Goal: Task Accomplishment & Management: Use online tool/utility

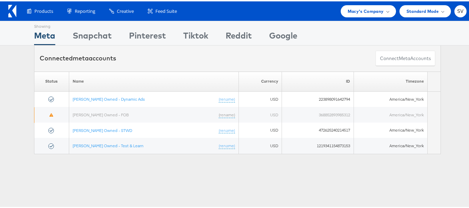
click at [375, 9] on span "Macy's Company" at bounding box center [365, 9] width 36 height 7
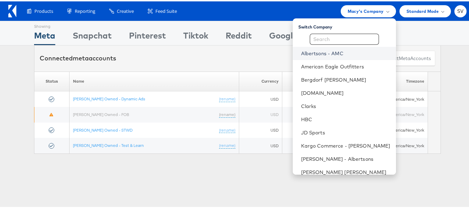
click at [322, 52] on link "Albertsons - AMC" at bounding box center [345, 52] width 89 height 7
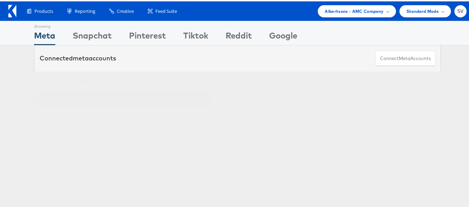
click at [89, 100] on link "TEST Account" at bounding box center [93, 97] width 25 height 5
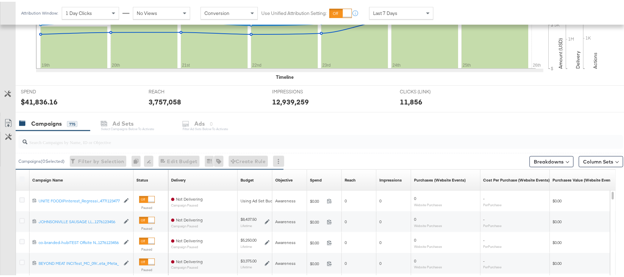
click at [146, 135] on input "search" at bounding box center [297, 138] width 541 height 14
paste input "120232307194170307"
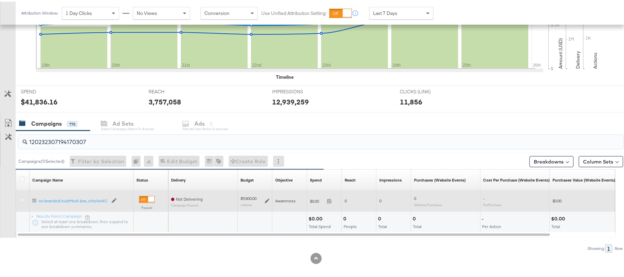
type input "120232307194170307"
click at [21, 199] on icon at bounding box center [21, 198] width 5 height 5
click at [0, 0] on input "checkbox" at bounding box center [0, 0] width 0 height 0
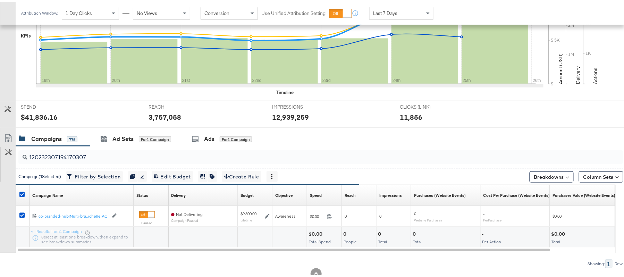
scroll to position [209, 0]
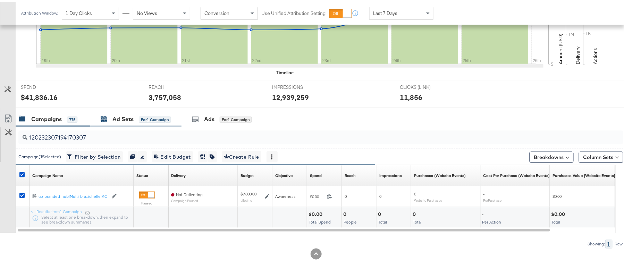
click at [128, 120] on div "Ad Sets" at bounding box center [123, 118] width 21 height 8
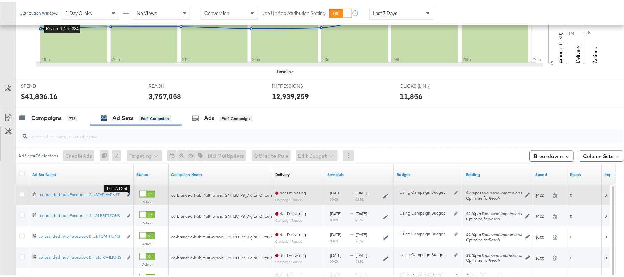
click at [129, 194] on icon "link" at bounding box center [128, 194] width 3 height 4
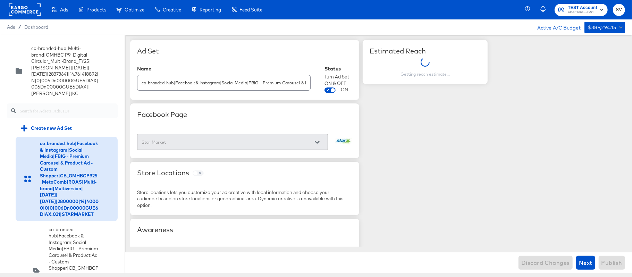
scroll to position [609, 0]
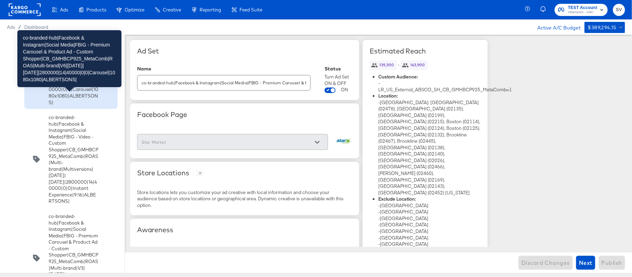
click at [60, 106] on div "co-branded-hub|Facebook & Instagram|Social Media|FBIG - Premium Carousel & Prod…" at bounding box center [74, 60] width 50 height 90
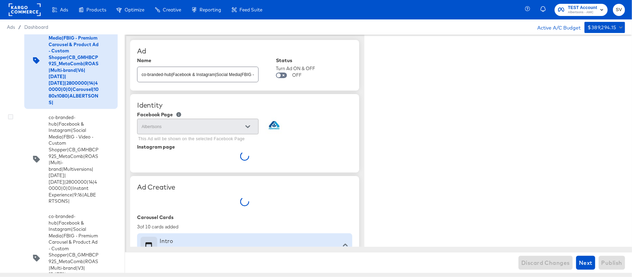
scroll to position [674, 0]
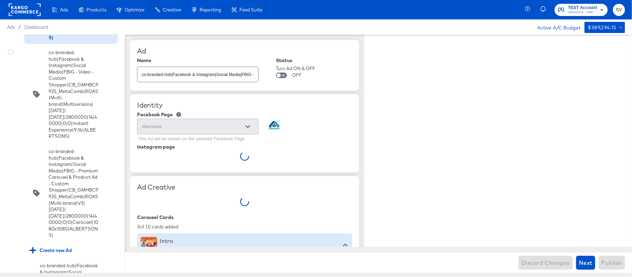
type textarea "x"
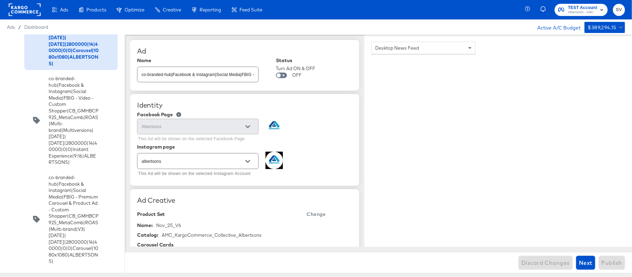
scroll to position [652, 0]
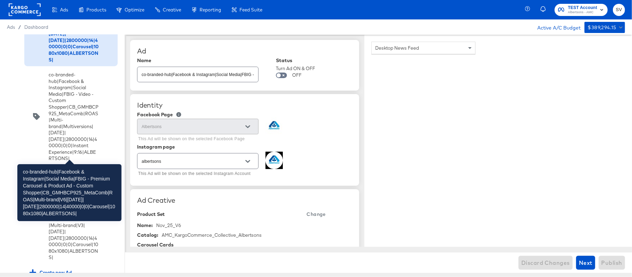
click at [75, 63] on div "co-branded-hub|Facebook & Instagram|Social Media|FBIG - Premium Carousel & Prod…" at bounding box center [74, 18] width 50 height 90
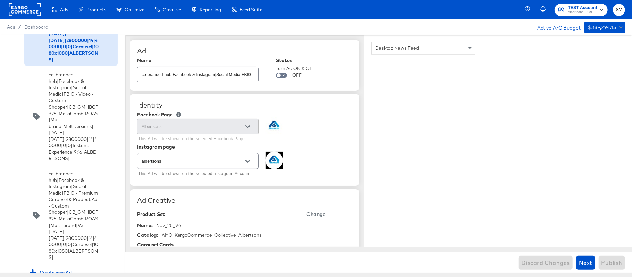
click at [0, 0] on input "checkbox" at bounding box center [0, 0] width 0 height 0
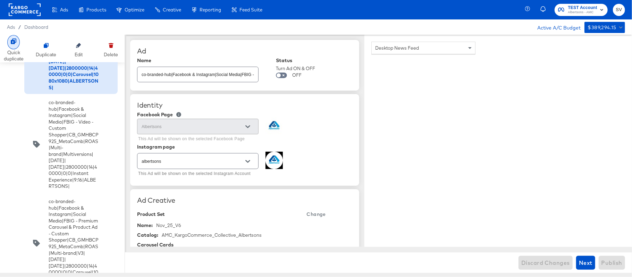
click at [15, 48] on div at bounding box center [13, 42] width 13 height 14
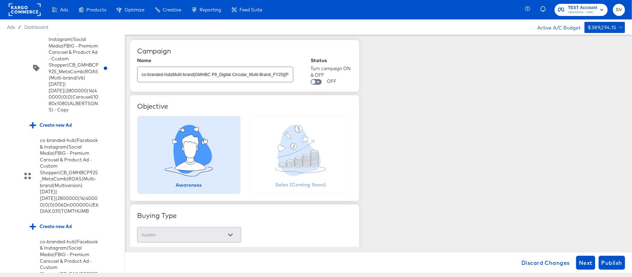
scroll to position [899, 0]
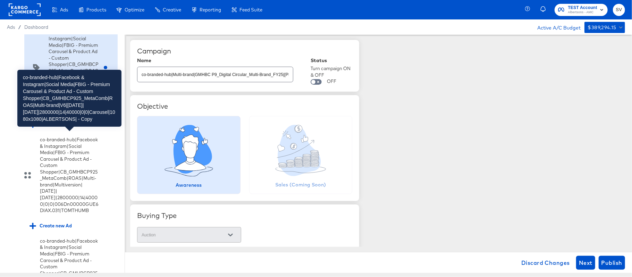
click at [61, 113] on div "co-branded-hub|Facebook & Instagram|Social Media|FBIG - Premium Carousel & Prod…" at bounding box center [74, 68] width 50 height 90
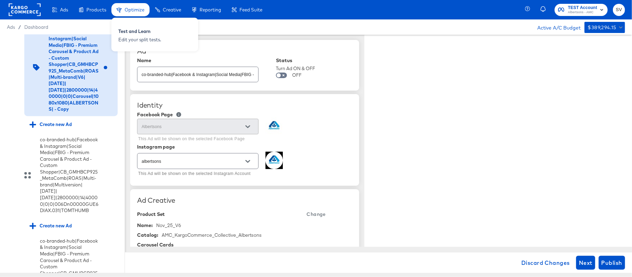
type textarea "x"
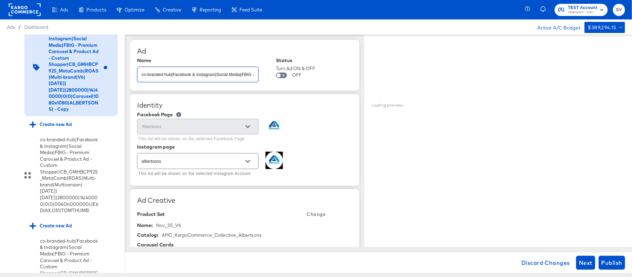
click at [214, 74] on input "co-branded-hub|Facebook & Instagram|Social Media|FBIG - Premium Carousel & Prod…" at bounding box center [198, 71] width 121 height 15
paste input "9|[DATE]|[DATE]|2800000|14|40000|0|0|Carousel|1080x1080|ALBERTSONS|"
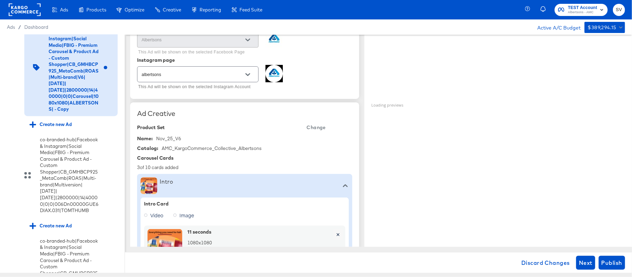
scroll to position [88, 0]
type input "co-branded-hub|Facebook & Instagram|Social Media|FBIG - Premium Carousel & Prod…"
type textarea "x"
click at [315, 131] on span "Change" at bounding box center [316, 127] width 19 height 9
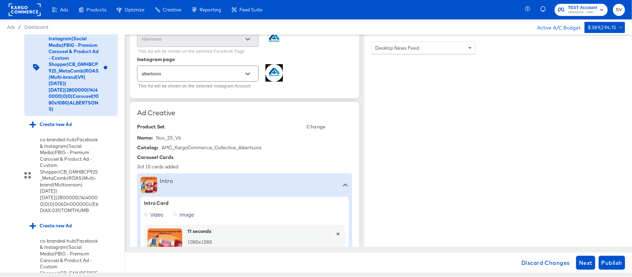
type textarea "x"
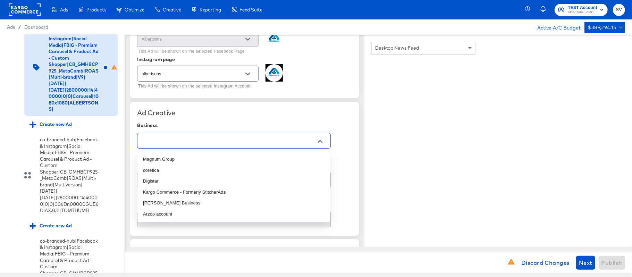
click at [192, 141] on input "text" at bounding box center [228, 141] width 177 height 8
click at [171, 188] on li "Kargo Commerce - Formerly StitcherAds" at bounding box center [234, 192] width 193 height 11
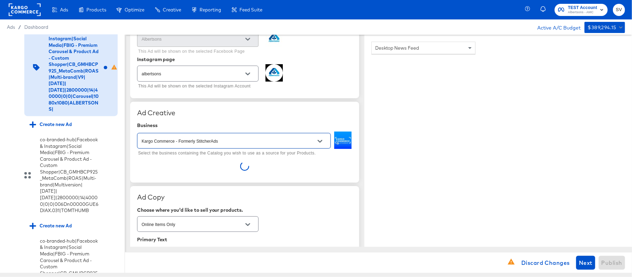
type input "Kargo Commerce - Formerly StitcherAds"
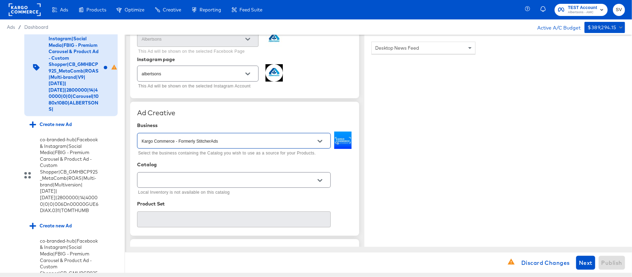
click at [247, 175] on div at bounding box center [234, 180] width 194 height 16
click at [320, 180] on icon "Open" at bounding box center [320, 180] width 5 height 5
click at [349, 183] on div "Local Inventory is not available on this catalog" at bounding box center [244, 184] width 215 height 27
click at [316, 181] on button "Open" at bounding box center [320, 180] width 10 height 10
click at [263, 180] on input "text" at bounding box center [228, 180] width 177 height 8
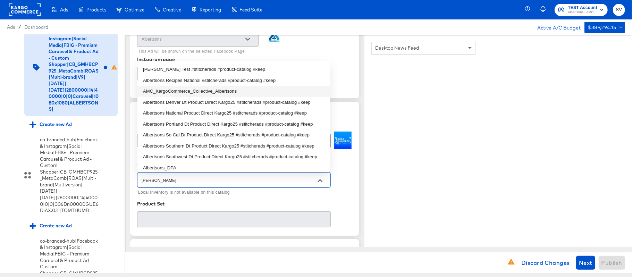
click at [228, 95] on li "AMC_KargoCommerce_Collective_Albertsons" at bounding box center [234, 91] width 193 height 11
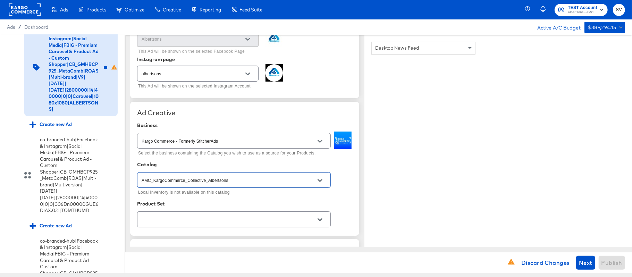
scroll to position [169, 0]
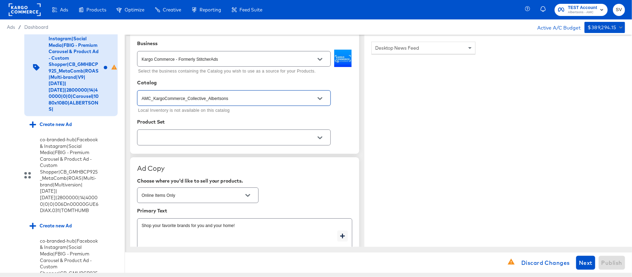
type input "AMC_KargoCommerce_Collective_Albertsons"
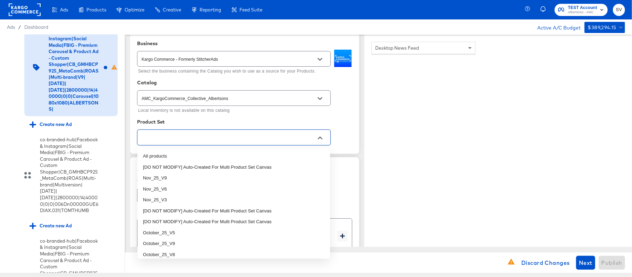
click at [215, 141] on input "text" at bounding box center [228, 138] width 177 height 8
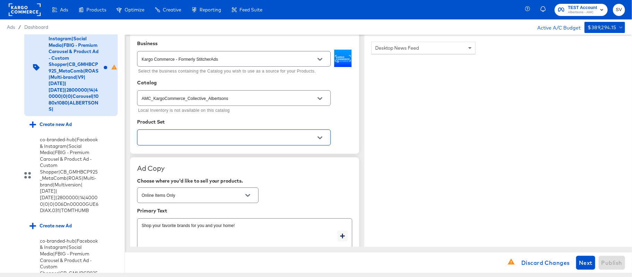
click at [188, 142] on input "text" at bounding box center [228, 138] width 177 height 8
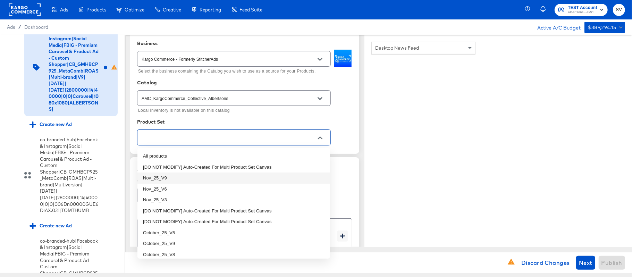
click at [179, 175] on li "Nov_25_V9" at bounding box center [234, 178] width 193 height 11
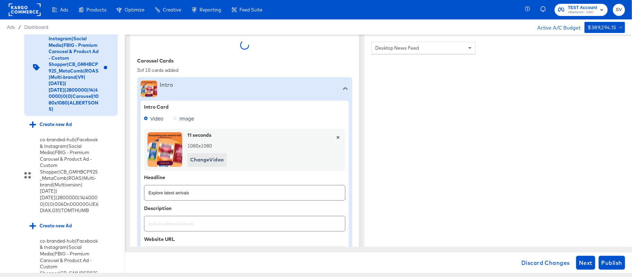
type textarea "x"
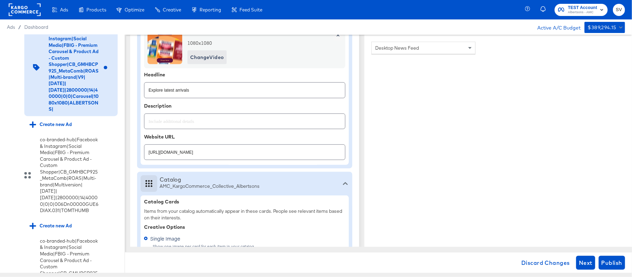
scroll to position [287, 0]
click at [212, 150] on input "[URL][DOMAIN_NAME]" at bounding box center [244, 149] width 201 height 15
paste input "shop/aisles/personal-care-health"
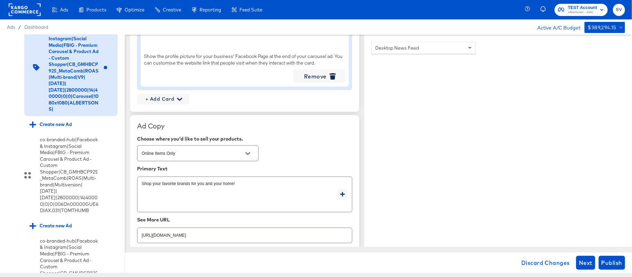
scroll to position [956, 0]
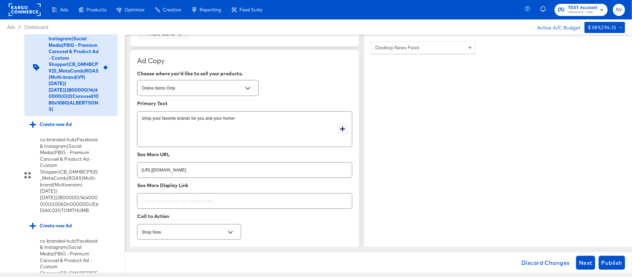
type input "[URL][DOMAIN_NAME]"
type textarea "x"
click at [213, 175] on input "[URL][DOMAIN_NAME]" at bounding box center [245, 167] width 215 height 15
paste input "shop/aisles/personal-care-health"
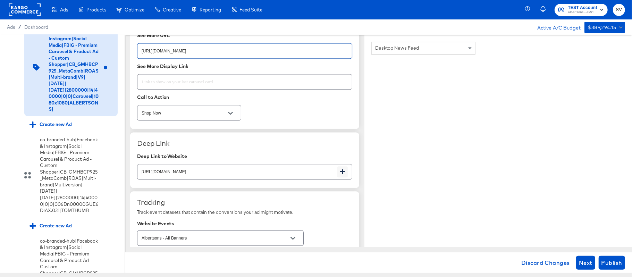
scroll to position [1086, 0]
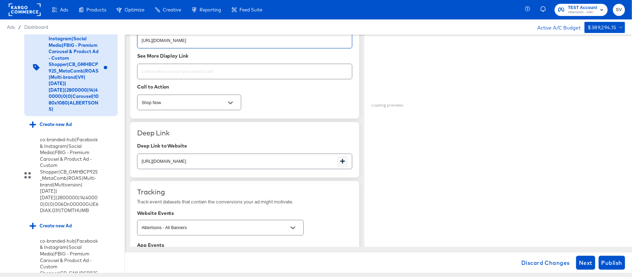
type input "[URL][DOMAIN_NAME]"
type textarea "x"
click at [182, 158] on input "[URL][DOMAIN_NAME]" at bounding box center [238, 158] width 200 height 15
paste input "shop/aisles/personal-care-health"
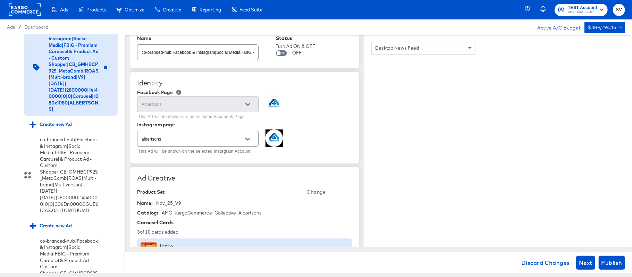
scroll to position [0, 0]
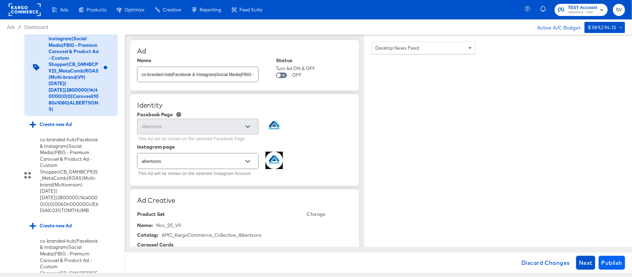
type input "[URL][DOMAIN_NAME]"
type textarea "x"
click at [610, 257] on button "Publish" at bounding box center [612, 263] width 26 height 14
type textarea "x"
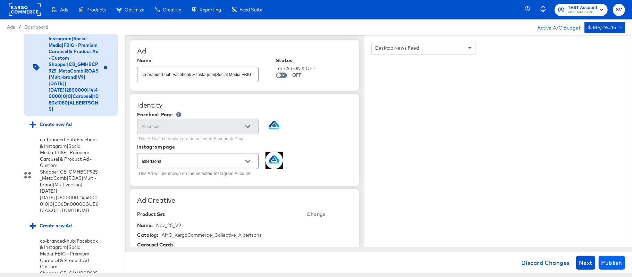
type textarea "x"
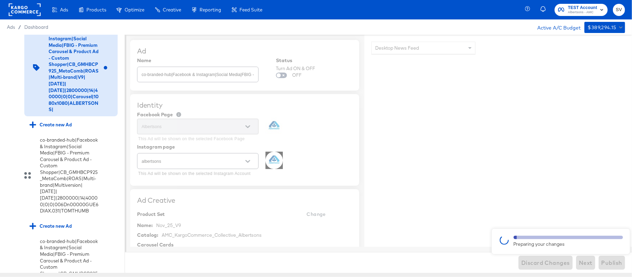
type textarea "x"
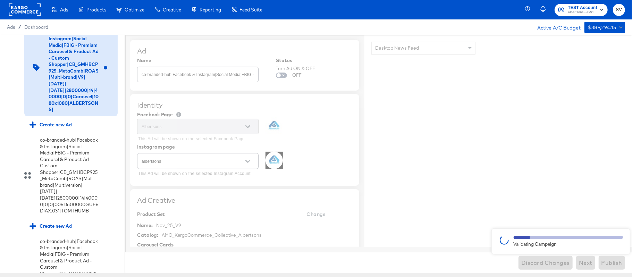
type textarea "x"
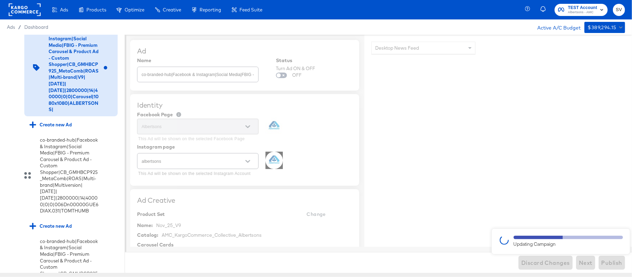
type textarea "x"
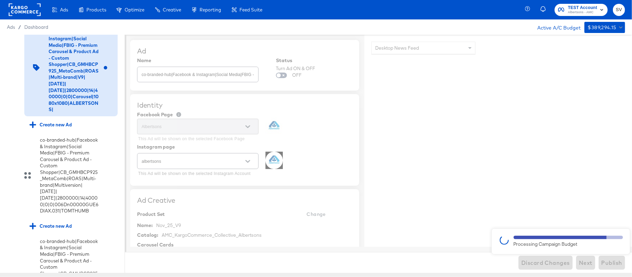
type textarea "x"
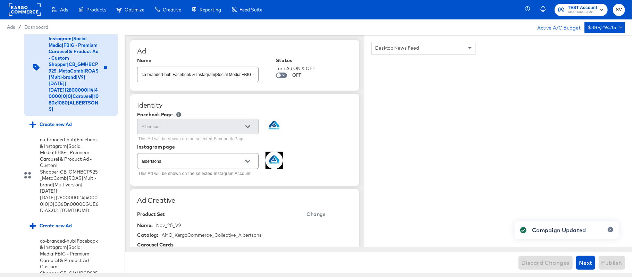
type textarea "x"
